Goal: Check status: Check status

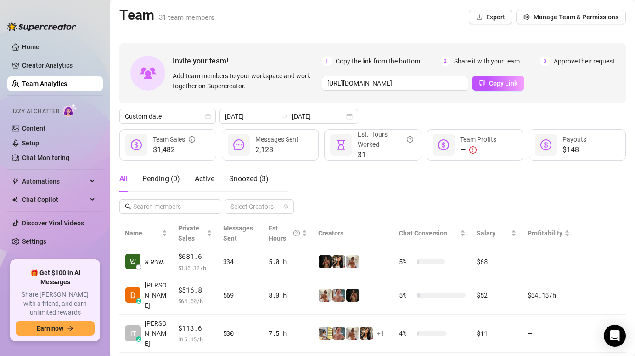
scroll to position [152, 0]
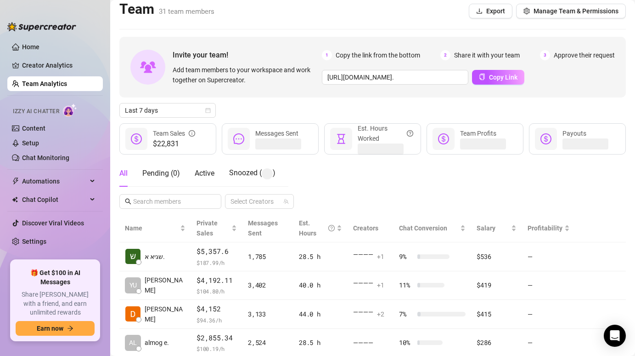
scroll to position [14, 0]
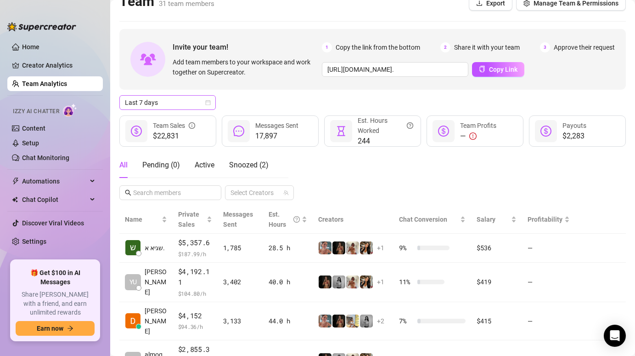
click at [194, 102] on span "Last 7 days" at bounding box center [167, 103] width 85 height 14
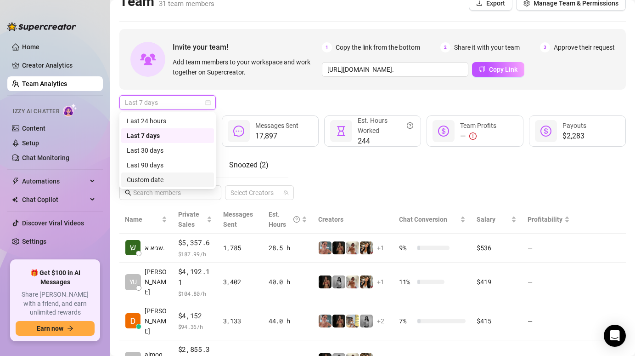
click at [170, 175] on div "Custom date" at bounding box center [168, 180] width 82 height 10
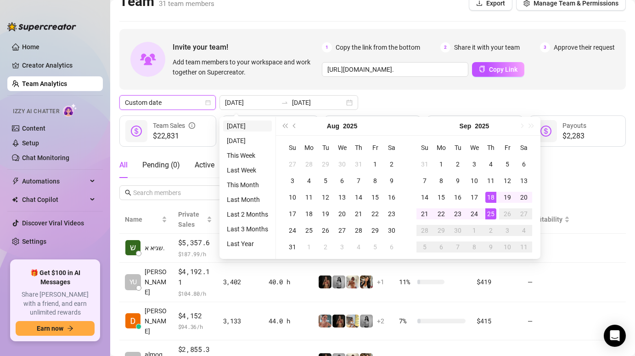
type input "[DATE]"
click at [234, 126] on li "[DATE]" at bounding box center [247, 125] width 49 height 11
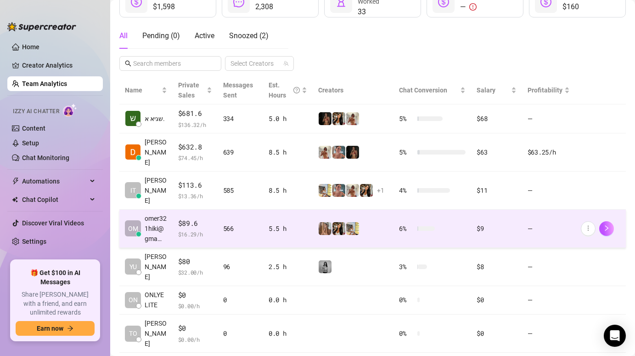
scroll to position [146, 0]
